Goal: Obtain resource: Download file/media

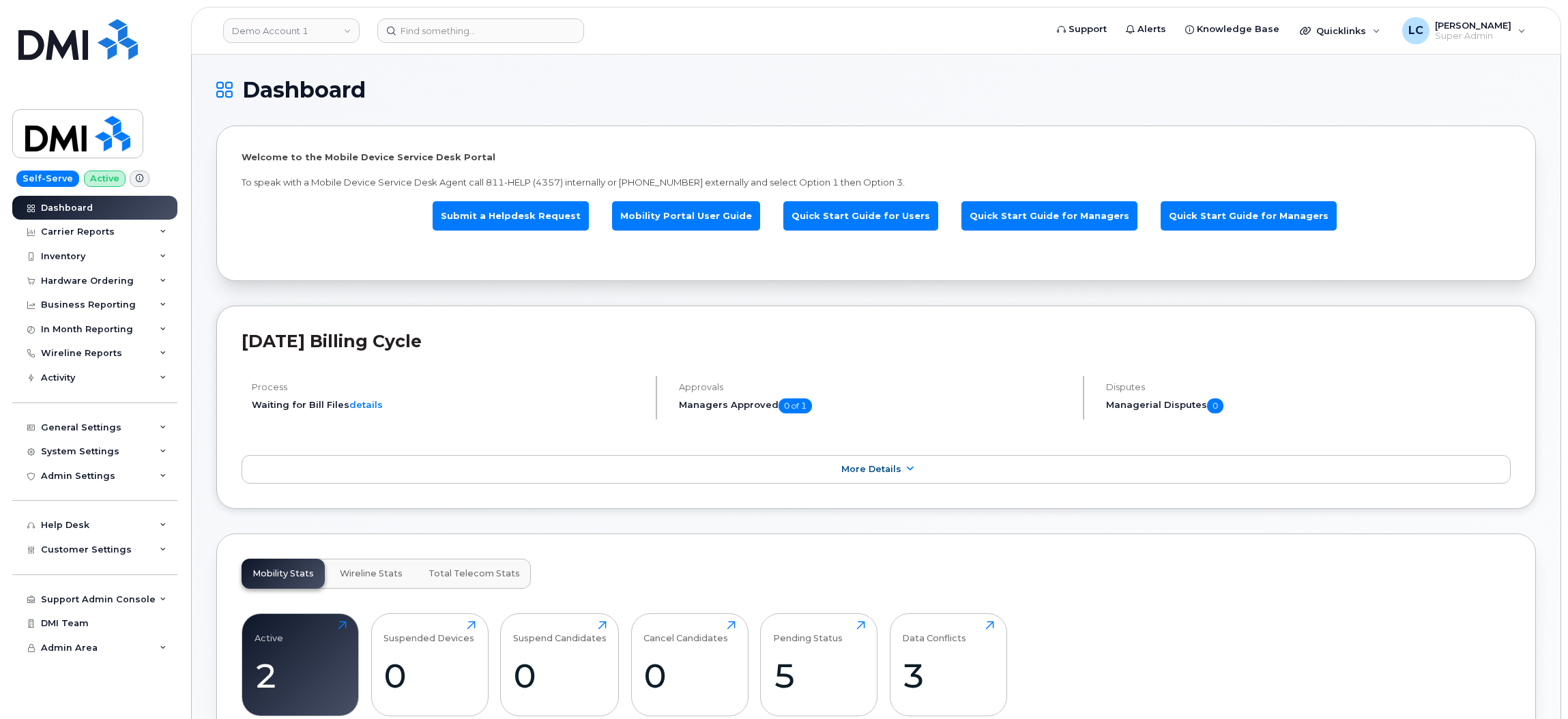
click at [827, 88] on h1 "Dashboard" at bounding box center [872, 90] width 1313 height 22
click at [316, 27] on link "Demo Account 1" at bounding box center [291, 30] width 137 height 24
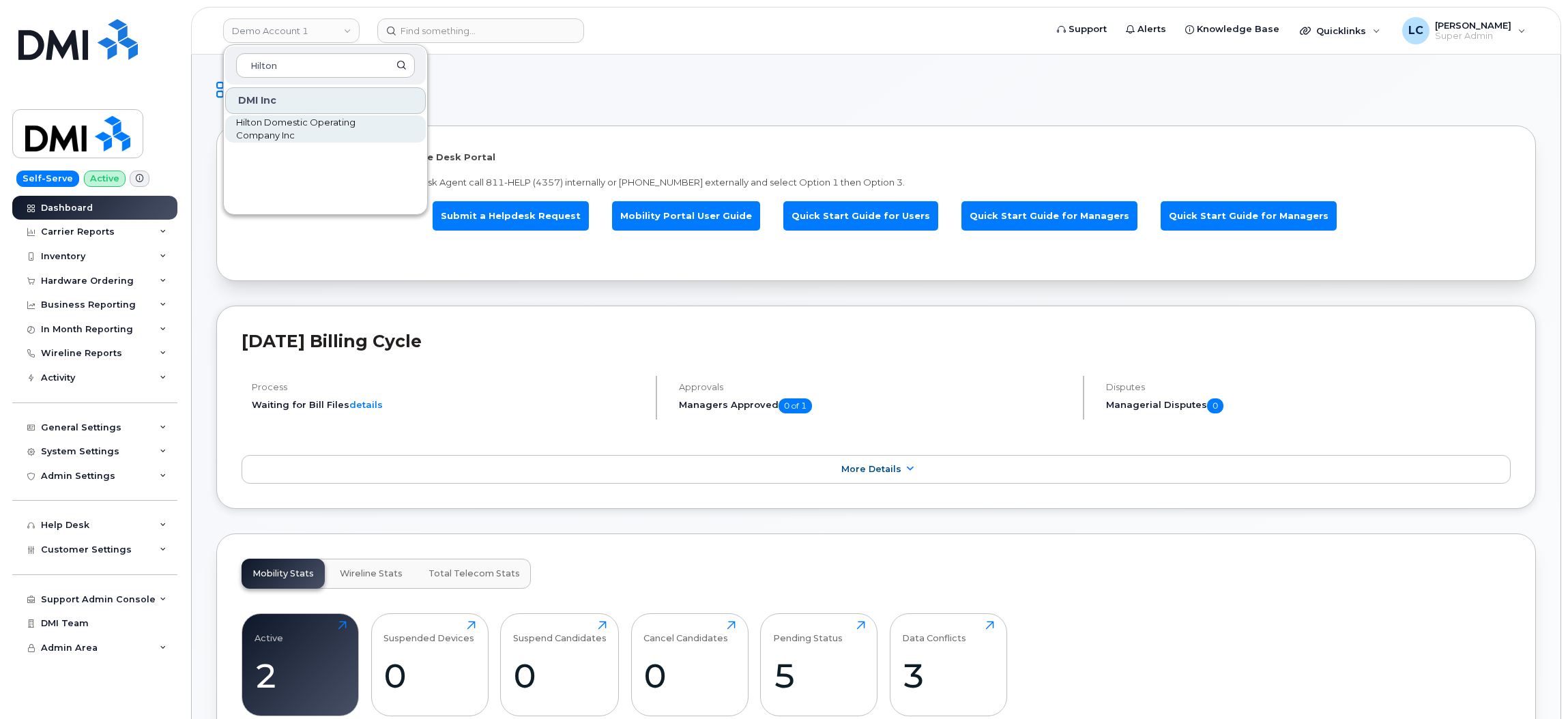
type input "Hilton"
click at [320, 127] on span "Hilton Domestic Operating Company Inc" at bounding box center [314, 129] width 157 height 27
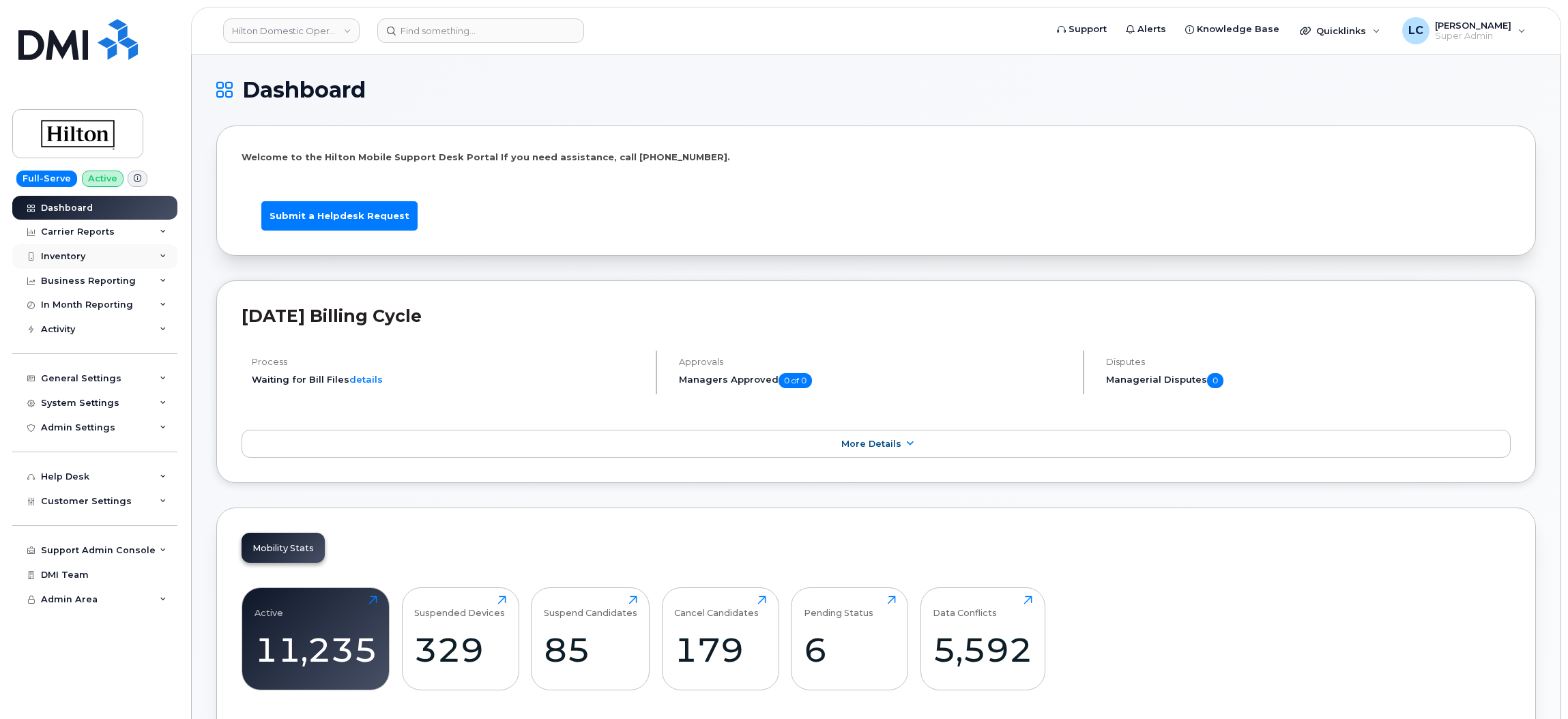
click at [140, 262] on div "Inventory" at bounding box center [95, 256] width 165 height 24
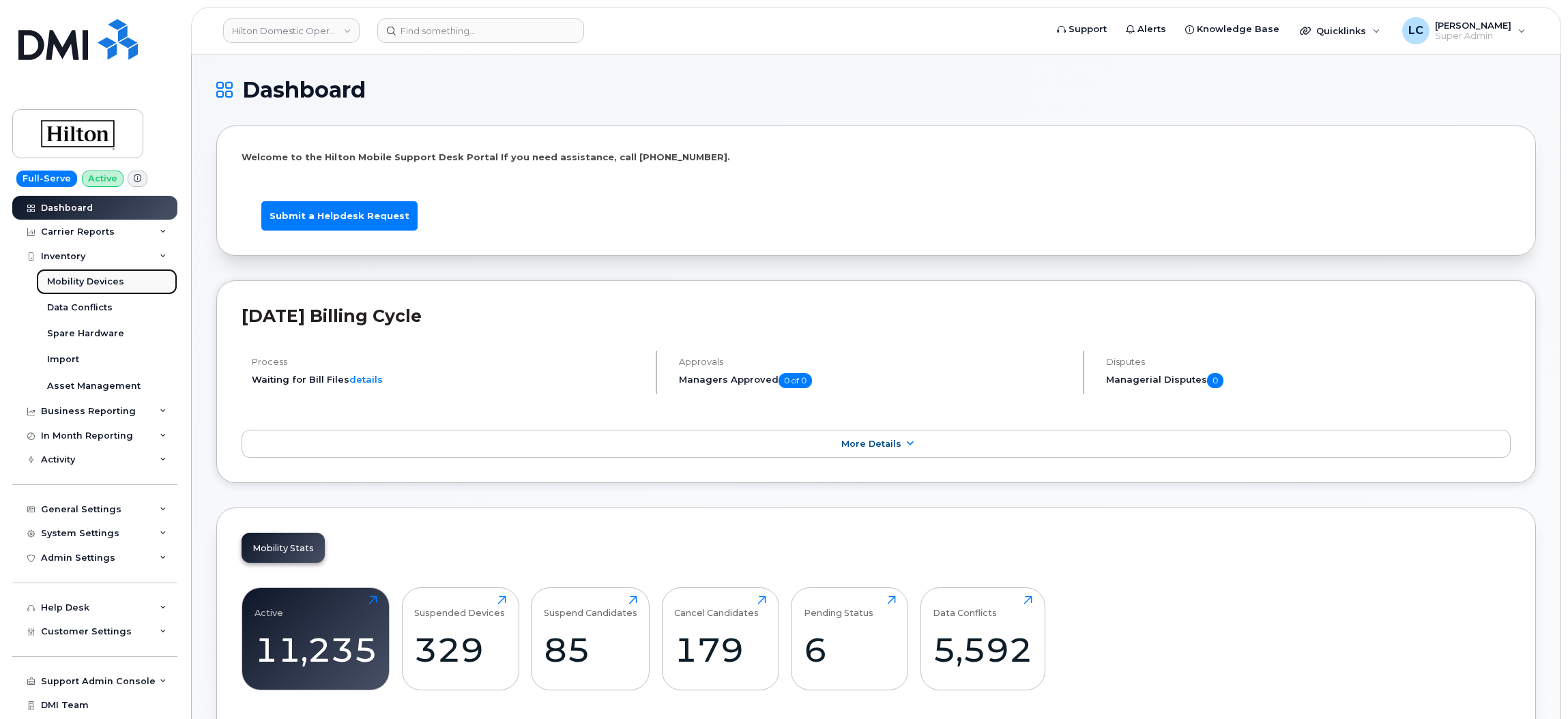
click at [133, 285] on link "Mobility Devices" at bounding box center [107, 281] width 141 height 26
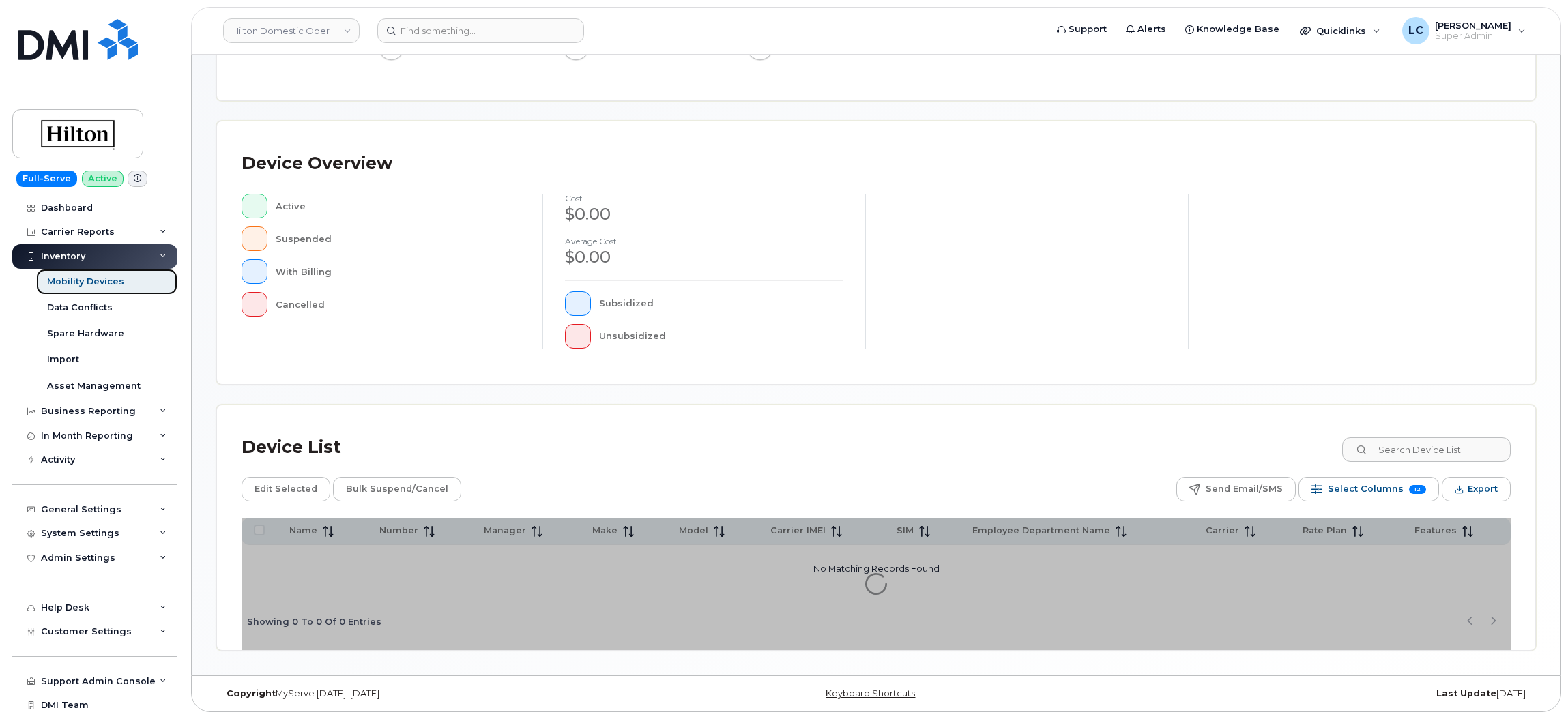
scroll to position [218, 0]
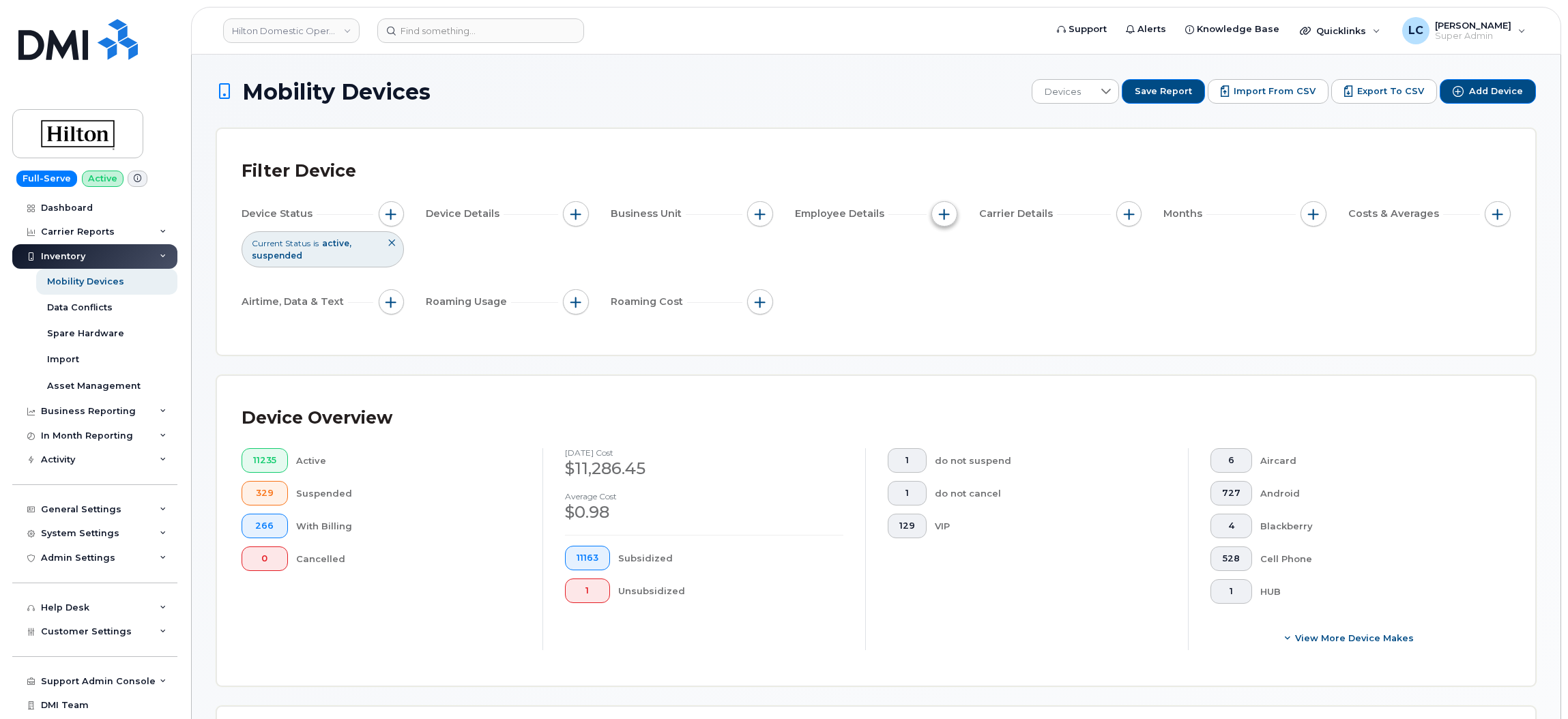
click at [943, 219] on span "button" at bounding box center [944, 214] width 11 height 11
click at [947, 363] on input "Employee Department Name" at bounding box center [947, 363] width 11 height 11
checkbox input "true"
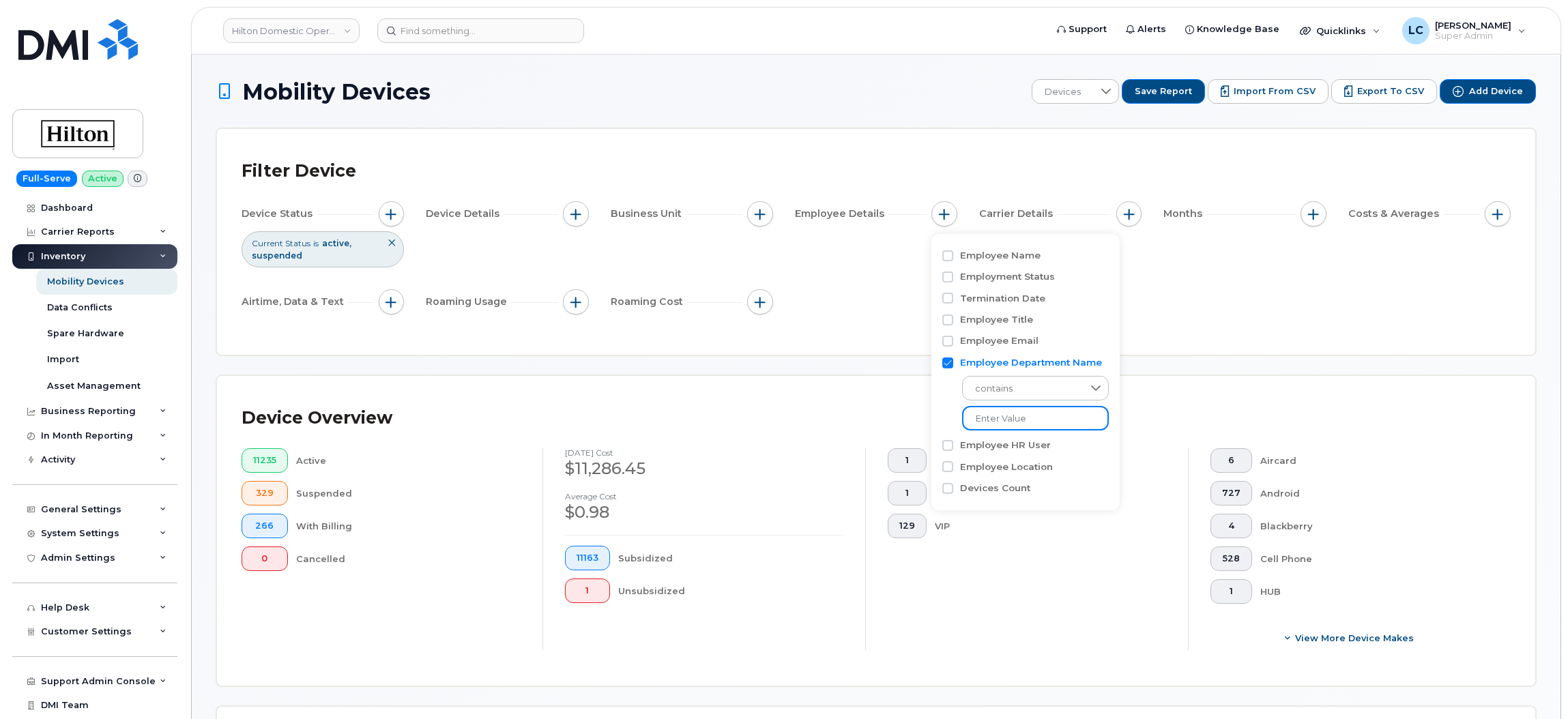
click at [1003, 415] on input at bounding box center [1036, 418] width 147 height 24
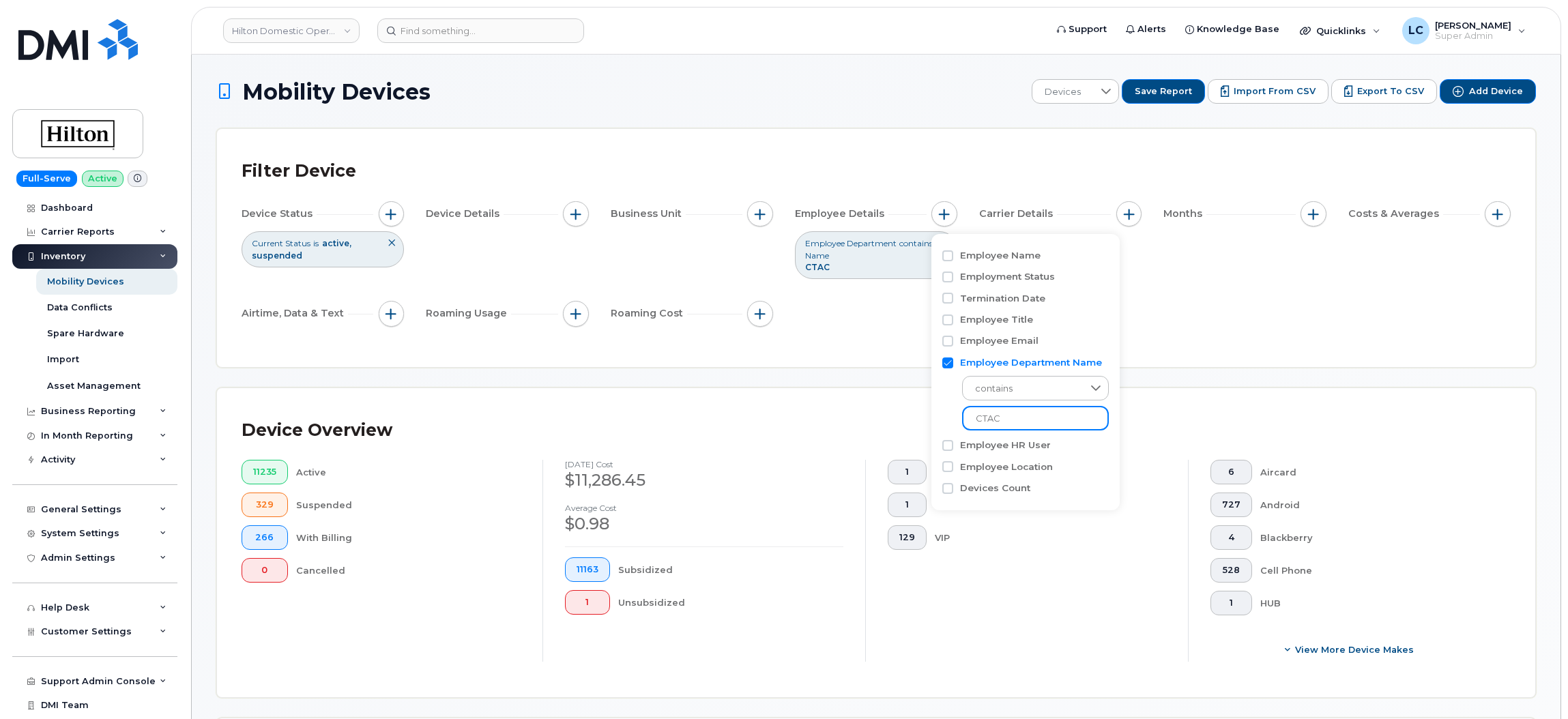
type input "CTAC"
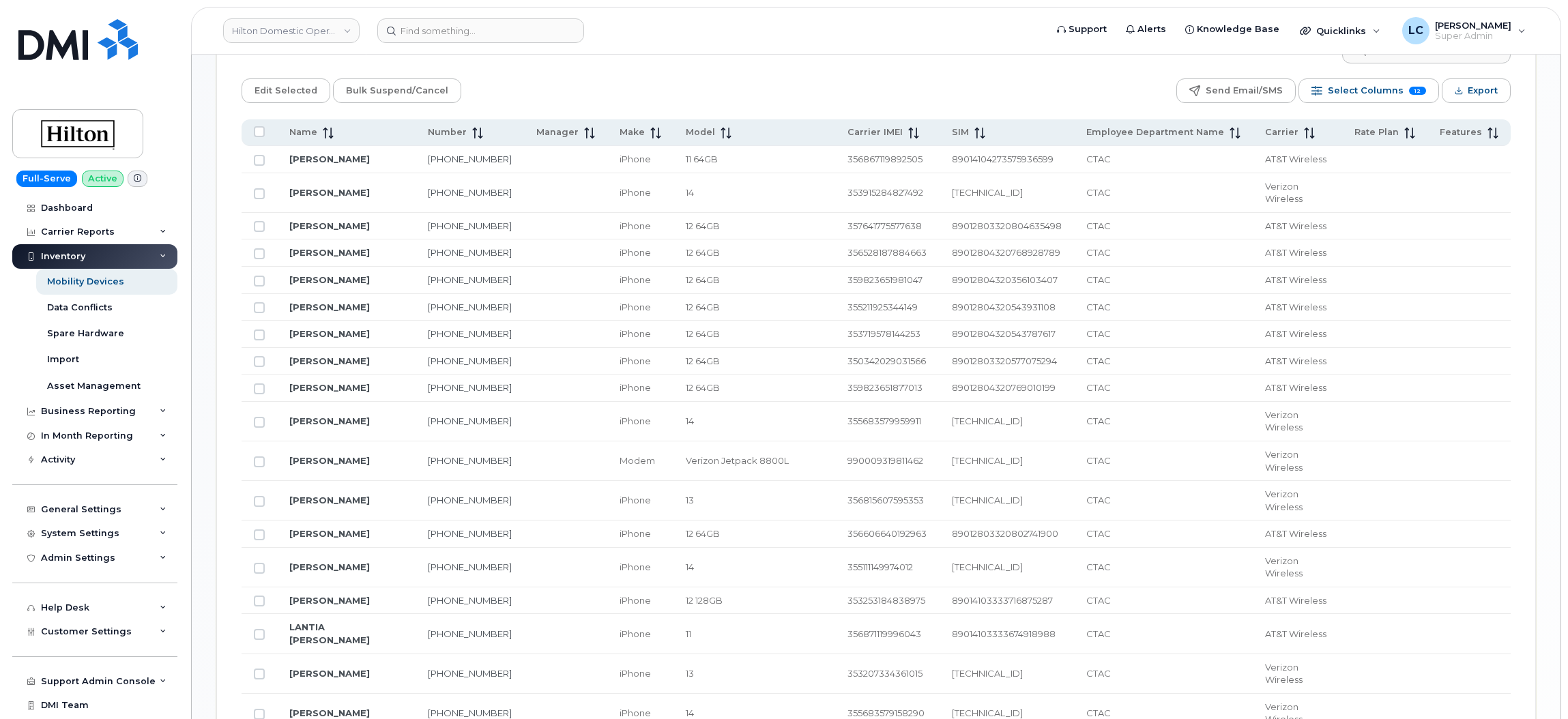
scroll to position [710, 0]
click at [1409, 92] on span "12" at bounding box center [1418, 92] width 17 height 9
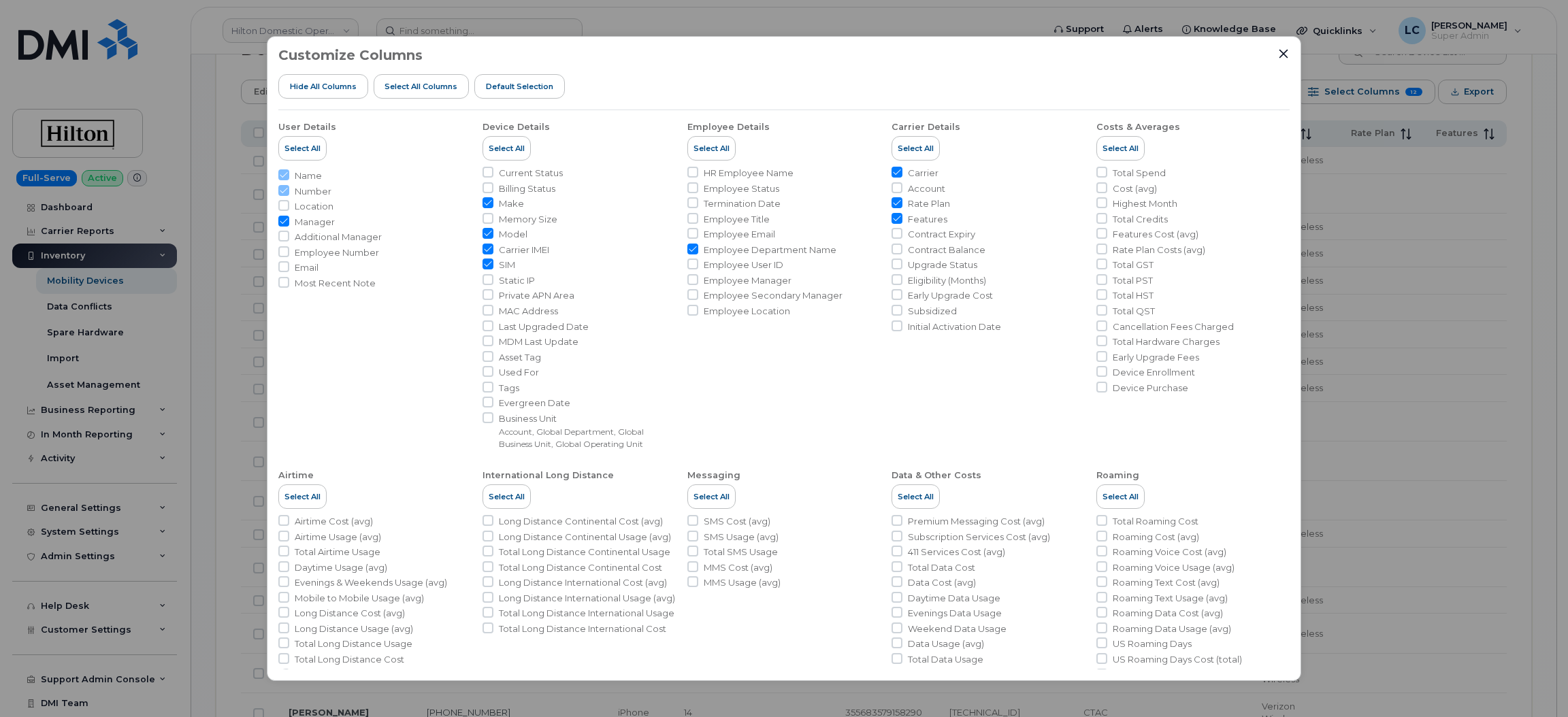
click at [921, 232] on span "Contract Expiry" at bounding box center [942, 235] width 68 height 13
click at [903, 232] on input "Contract Expiry" at bounding box center [897, 234] width 11 height 11
checkbox input "true"
click at [491, 422] on input "Business Unit Account, Global Department, Global Business Unit, Global Operatin…" at bounding box center [488, 418] width 11 height 11
checkbox input "true"
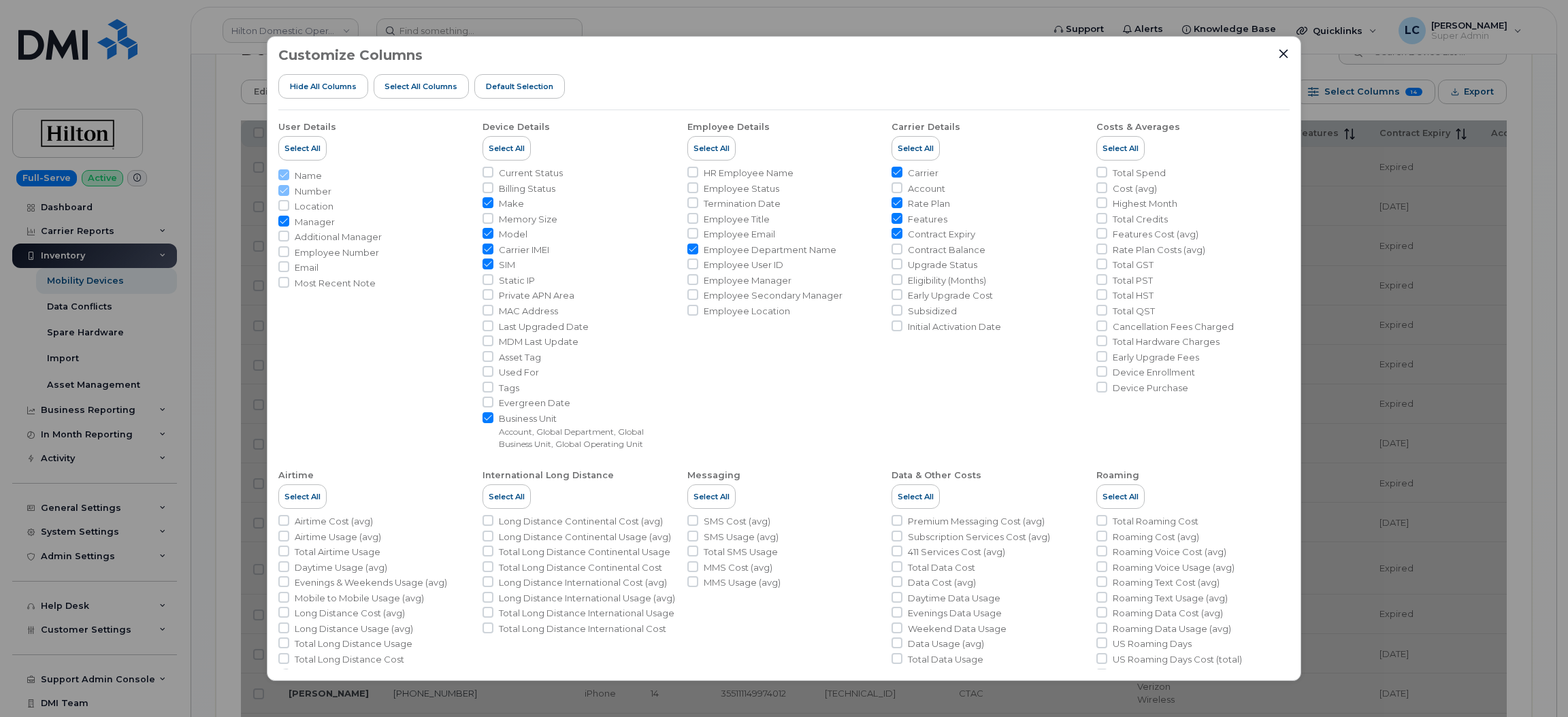
click at [930, 190] on span "Account" at bounding box center [927, 189] width 38 height 13
click at [903, 190] on input "Account" at bounding box center [897, 188] width 11 height 11
checkbox input "true"
click at [1136, 187] on span "Cost (avg)" at bounding box center [1135, 189] width 44 height 13
click at [1107, 187] on input "Cost (avg)" at bounding box center [1102, 188] width 11 height 11
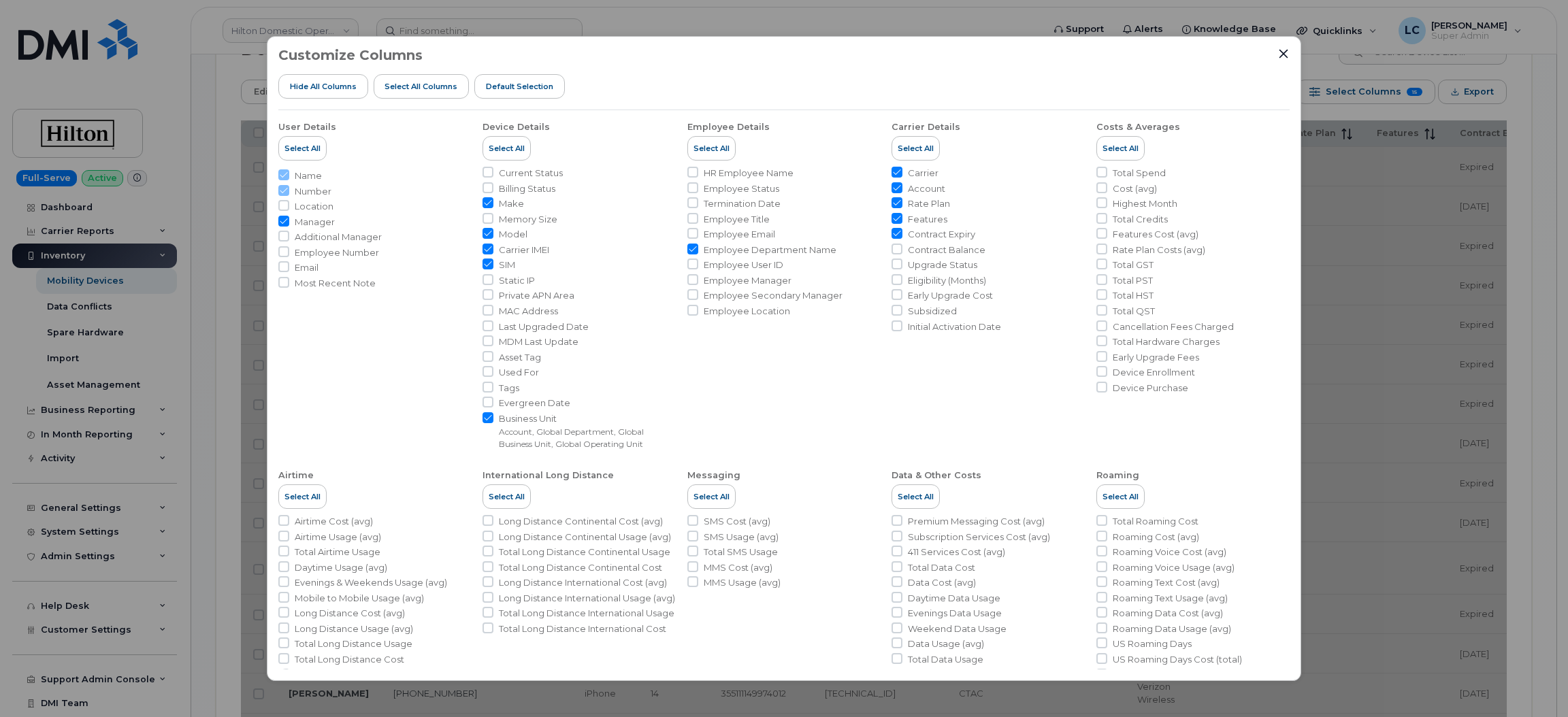
checkbox input "true"
click at [1150, 172] on span "Total Spend" at bounding box center [1139, 173] width 53 height 13
click at [1107, 172] on input "Total Spend" at bounding box center [1102, 172] width 11 height 11
checkbox input "true"
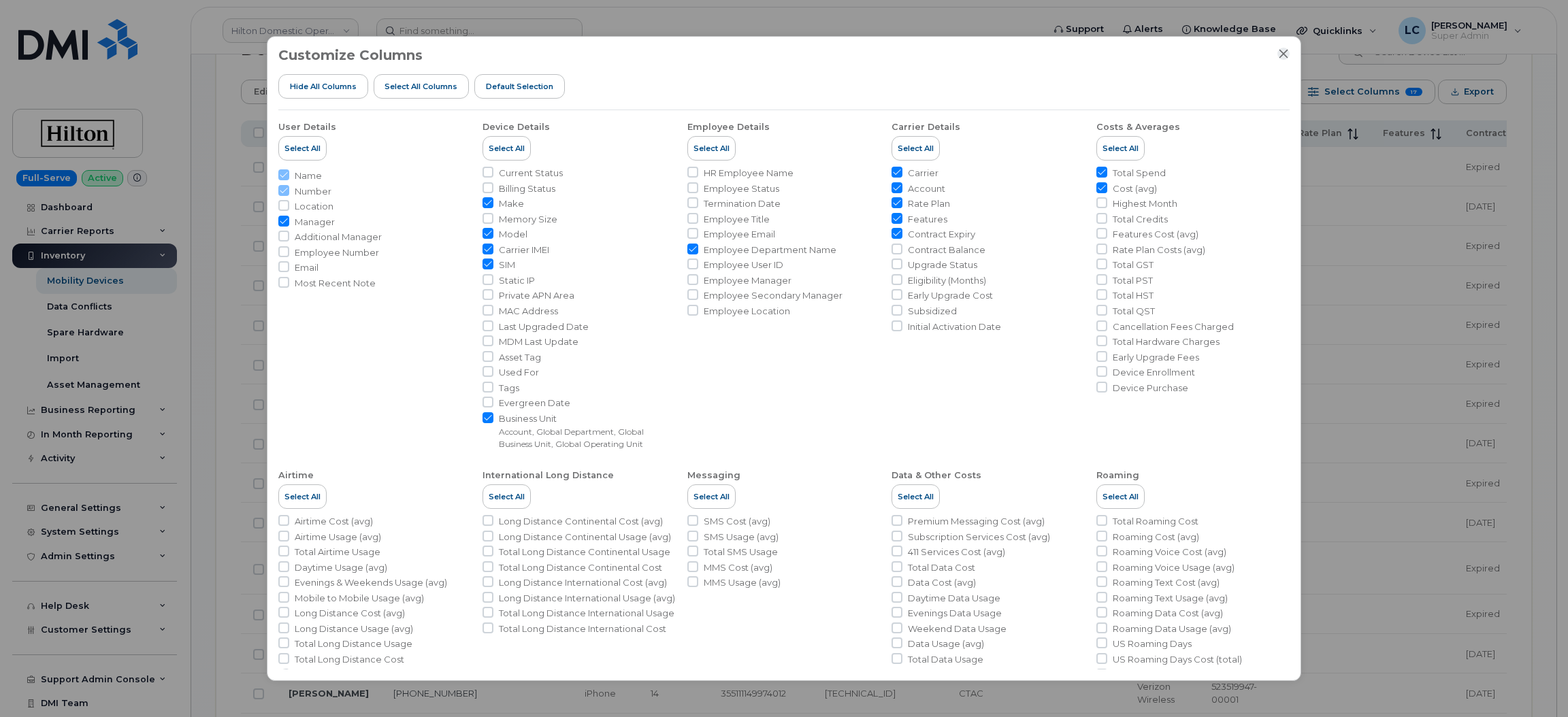
click at [1285, 51] on icon "Close" at bounding box center [1284, 53] width 9 height 9
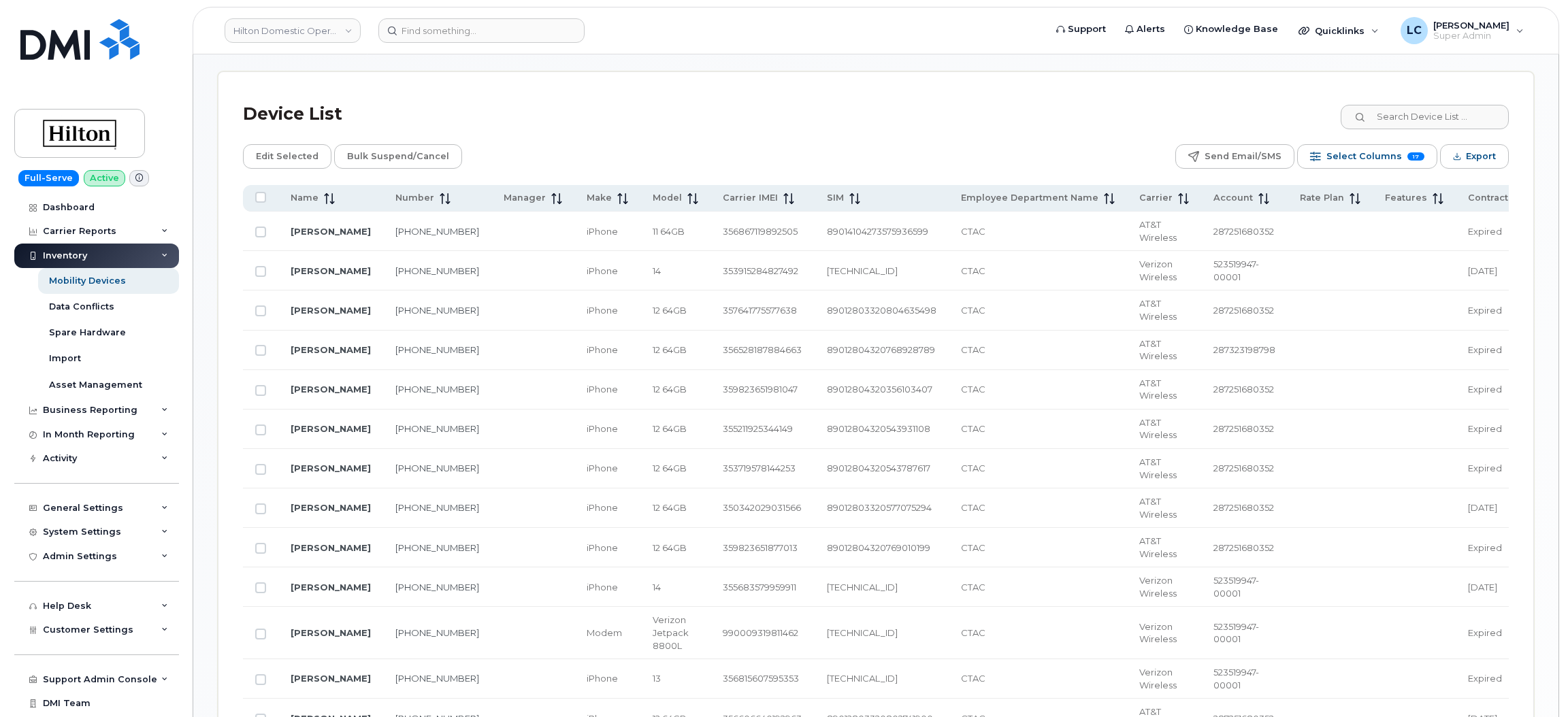
scroll to position [582, 0]
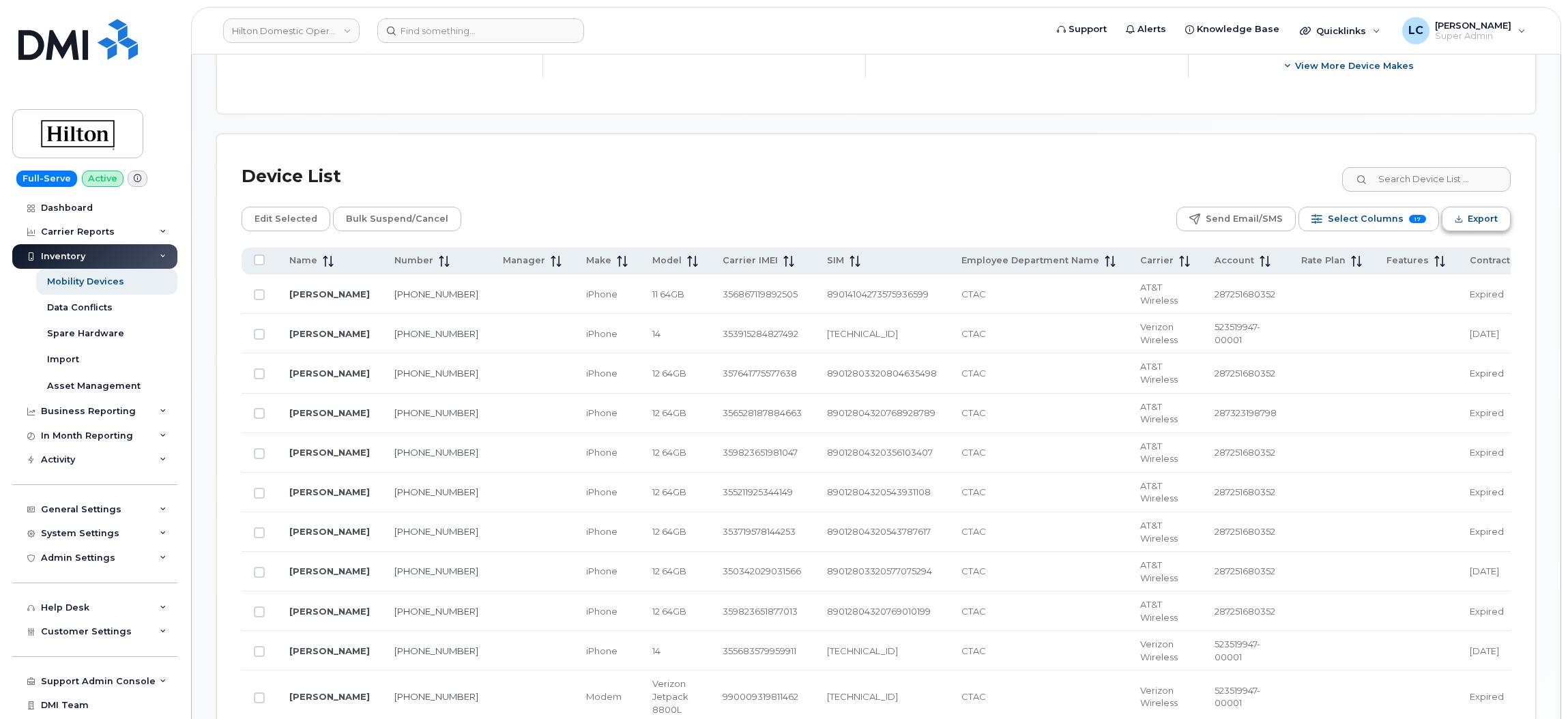
click at [1487, 215] on span "Export" at bounding box center [1483, 219] width 30 height 21
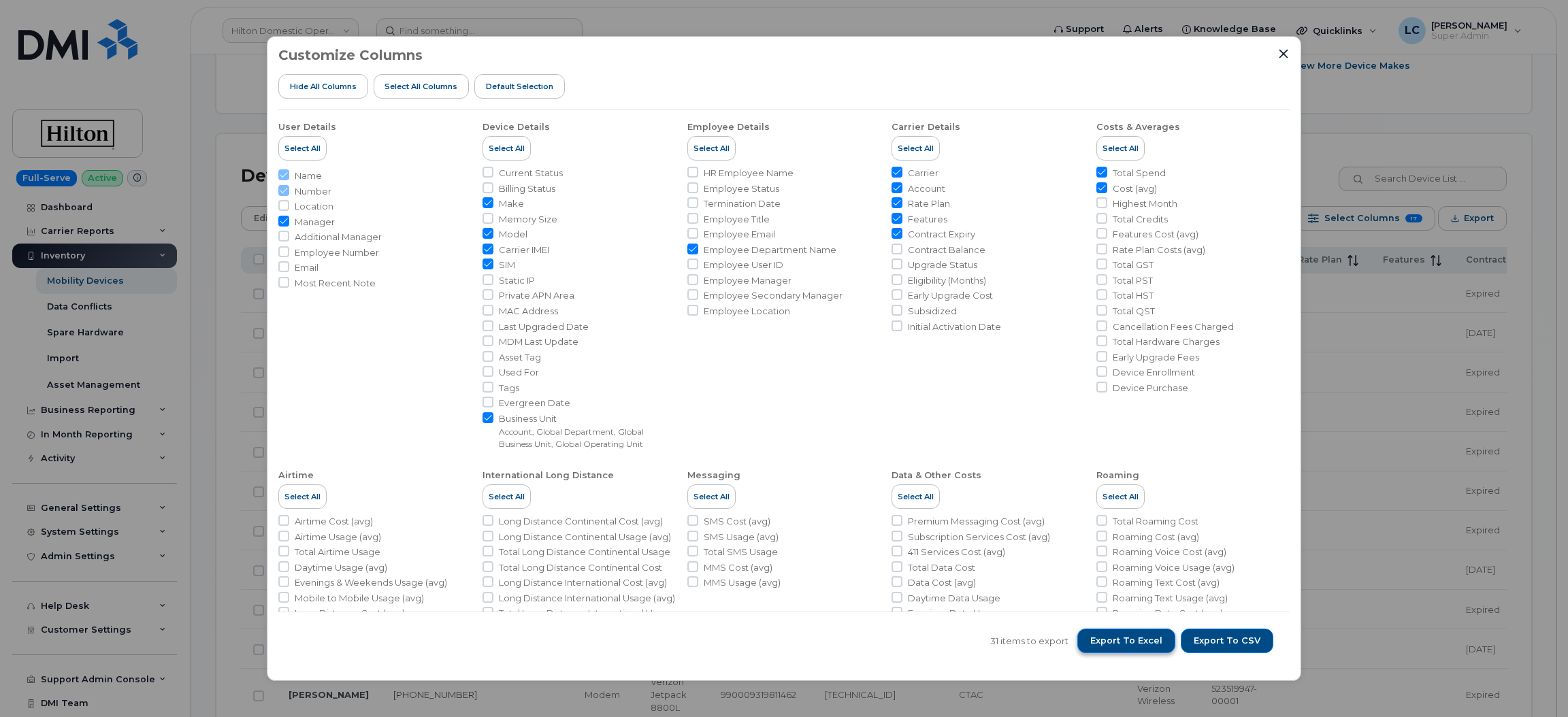
click at [1148, 648] on button "Export to Excel" at bounding box center [1126, 641] width 98 height 24
